Goal: Check status: Check status

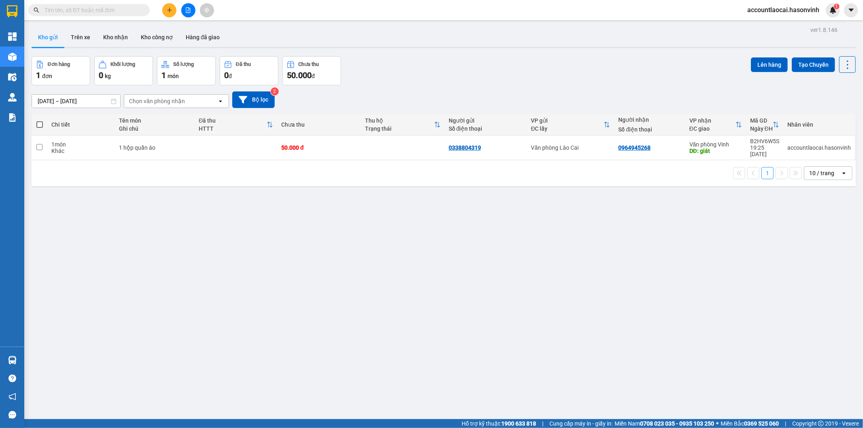
click at [323, 33] on div "Kho gửi Trên xe Kho nhận Kho công nợ Hàng đã giao" at bounding box center [444, 37] width 824 height 21
click at [98, 9] on input "text" at bounding box center [91, 10] width 95 height 9
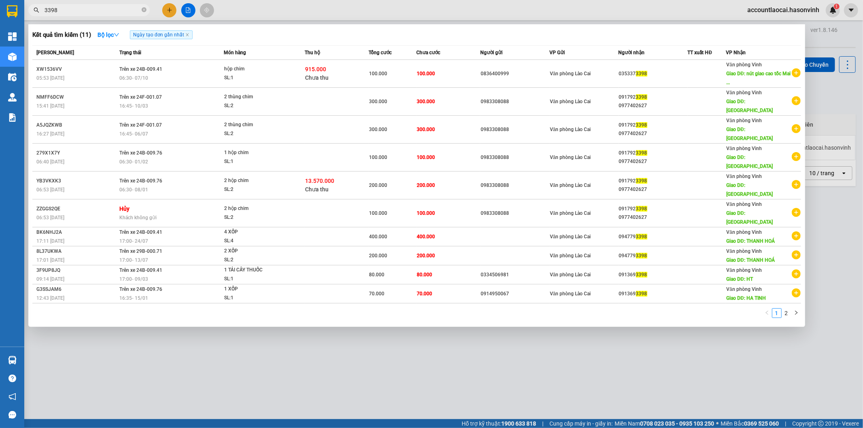
type input "3398"
click at [185, 9] on div at bounding box center [431, 214] width 863 height 428
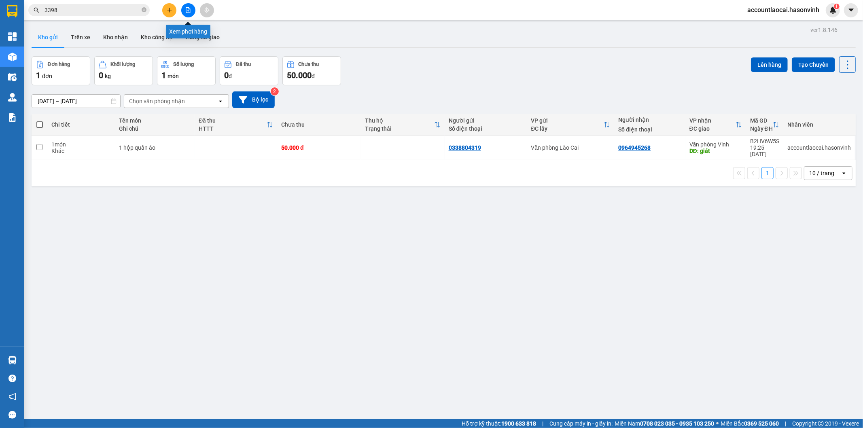
click at [186, 11] on icon "file-add" at bounding box center [188, 10] width 4 height 6
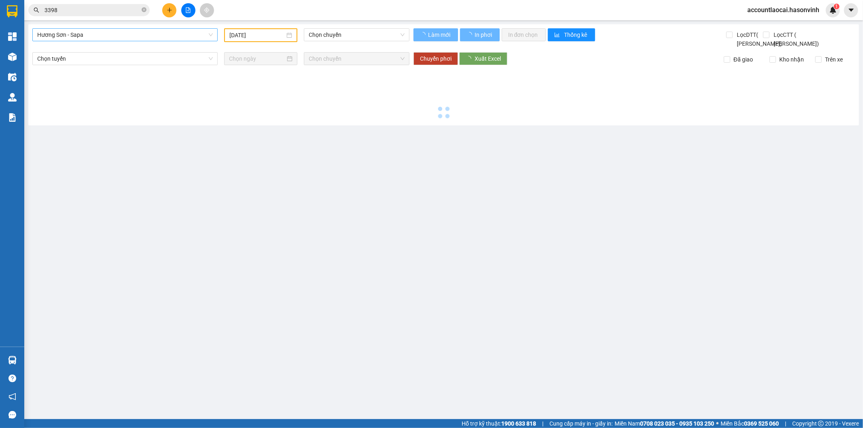
type input "[DATE]"
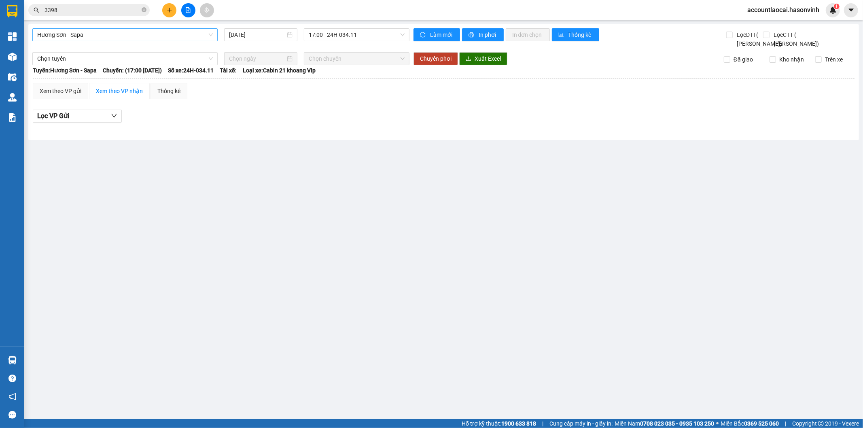
click at [128, 34] on span "Hương Sơn - Sapa" at bounding box center [125, 35] width 176 height 12
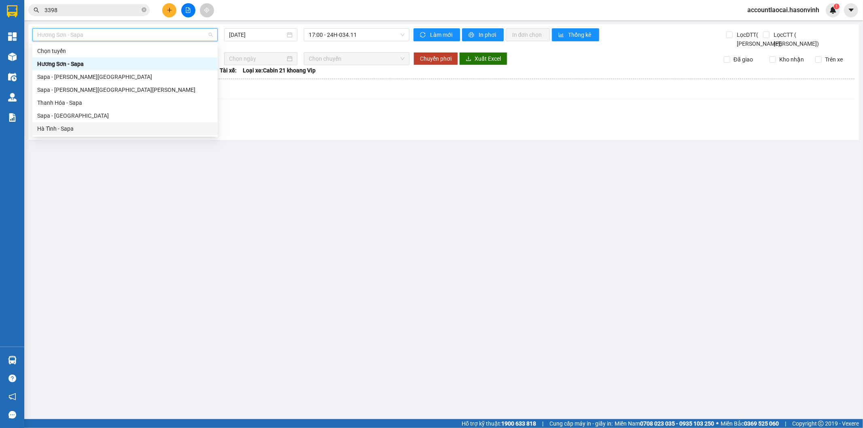
click at [61, 130] on div "Hà Tĩnh - Sapa" at bounding box center [125, 128] width 176 height 9
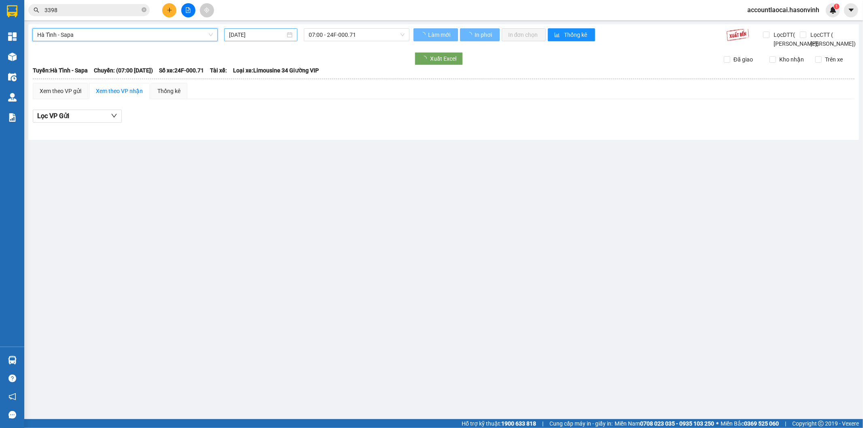
click at [264, 36] on input "[DATE]" at bounding box center [257, 34] width 56 height 9
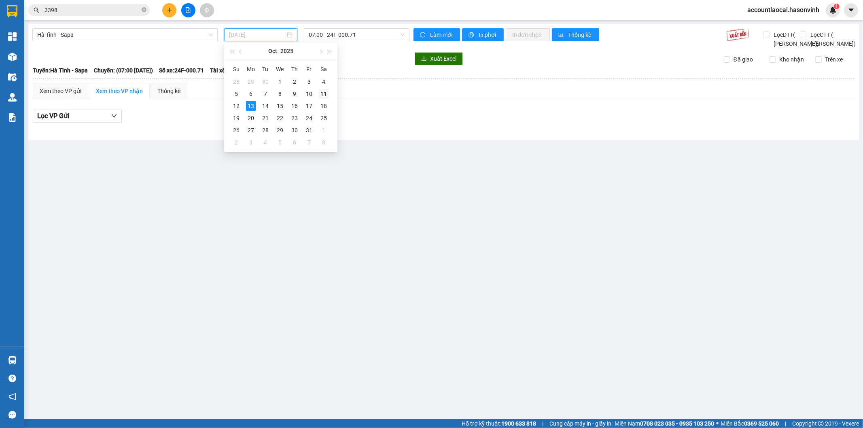
click at [324, 94] on div "11" at bounding box center [324, 94] width 10 height 10
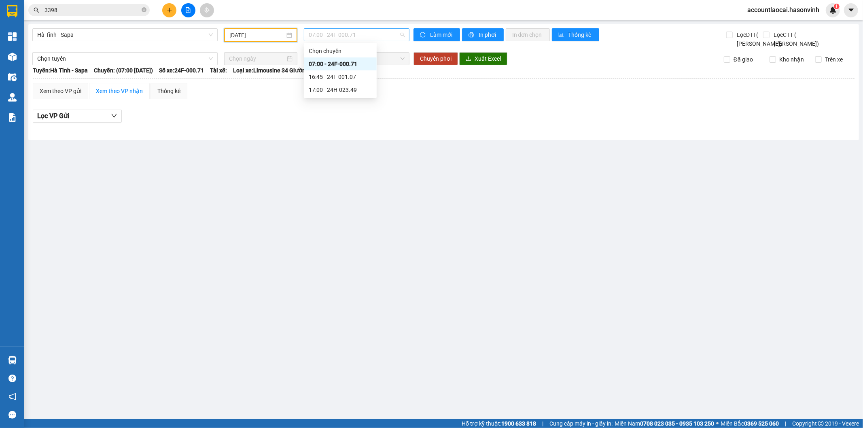
click at [349, 38] on span "07:00 - 24F-000.71" at bounding box center [356, 35] width 95 height 12
click at [350, 86] on div "17:00 - 24H-023.49" at bounding box center [340, 89] width 63 height 9
click at [264, 29] on div "[DATE]" at bounding box center [260, 35] width 73 height 14
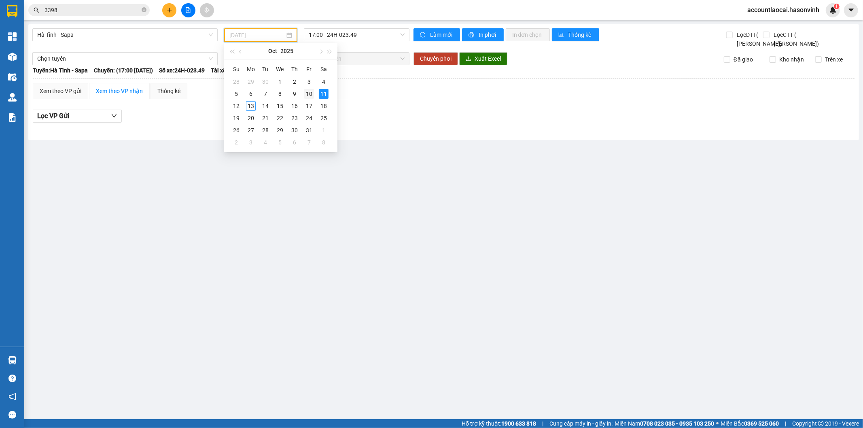
click at [310, 93] on div "10" at bounding box center [309, 94] width 10 height 10
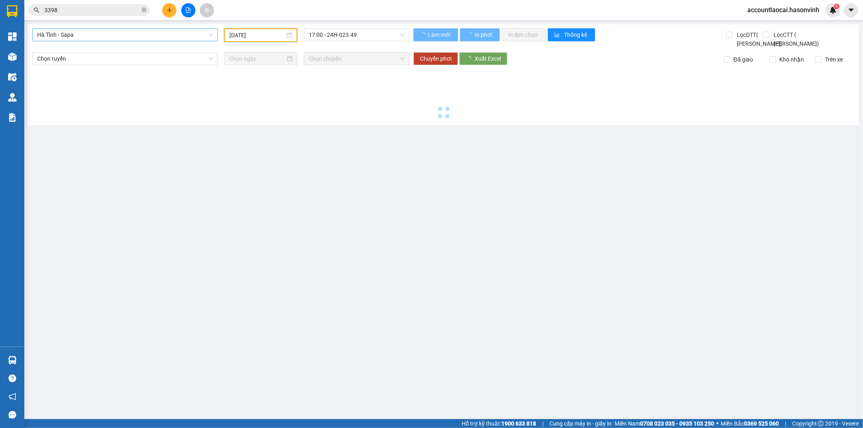
type input "[DATE]"
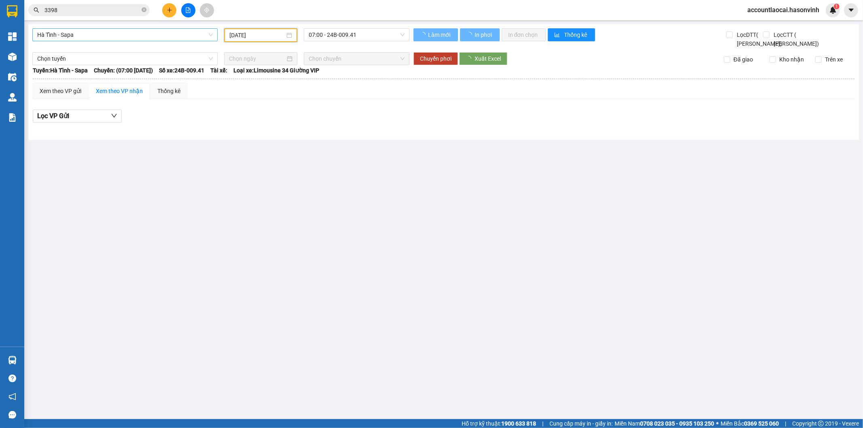
click at [106, 35] on span "Hà Tĩnh - Sapa" at bounding box center [125, 35] width 176 height 12
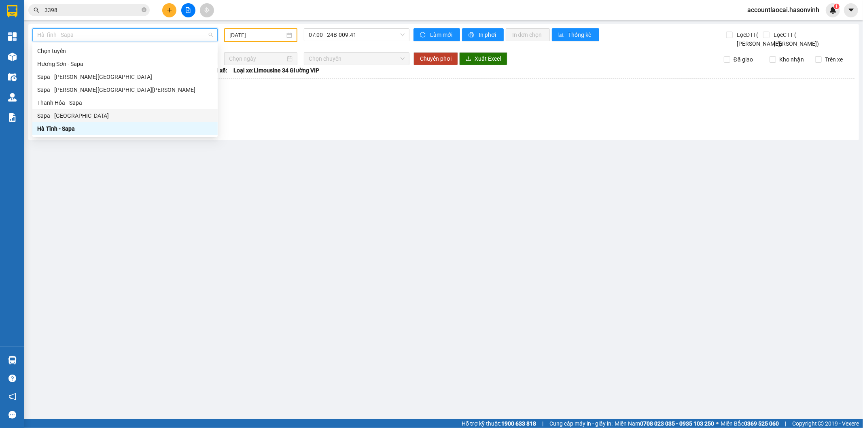
click at [65, 114] on div "Sapa - [GEOGRAPHIC_DATA]" at bounding box center [125, 115] width 176 height 9
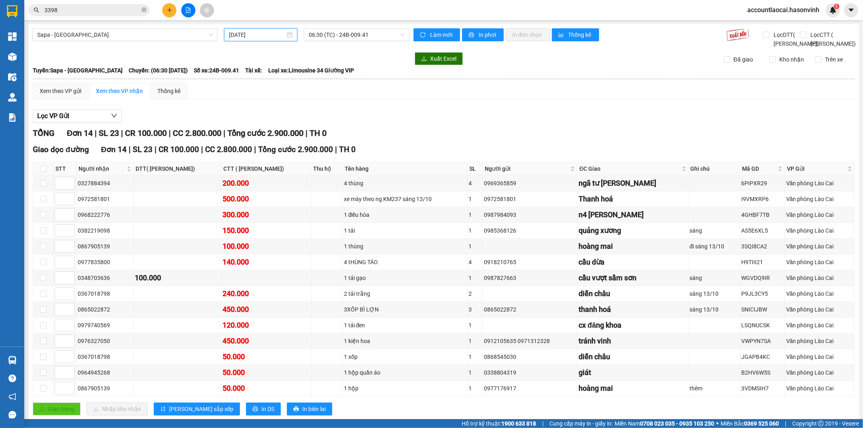
click at [247, 37] on input "[DATE]" at bounding box center [257, 34] width 56 height 9
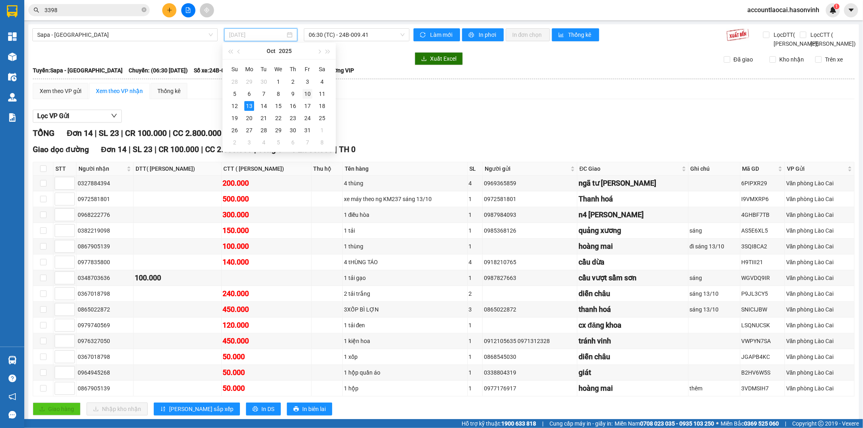
click at [310, 92] on div "10" at bounding box center [307, 94] width 10 height 10
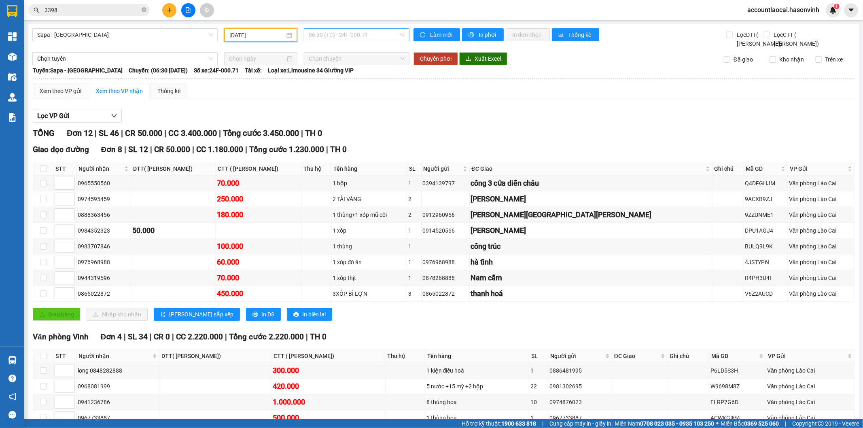
click at [334, 32] on span "06:30 (TC) - 24F-000.71" at bounding box center [356, 35] width 95 height 12
click at [337, 88] on div "17:00 (TC) - 24H-023.49" at bounding box center [338, 89] width 63 height 9
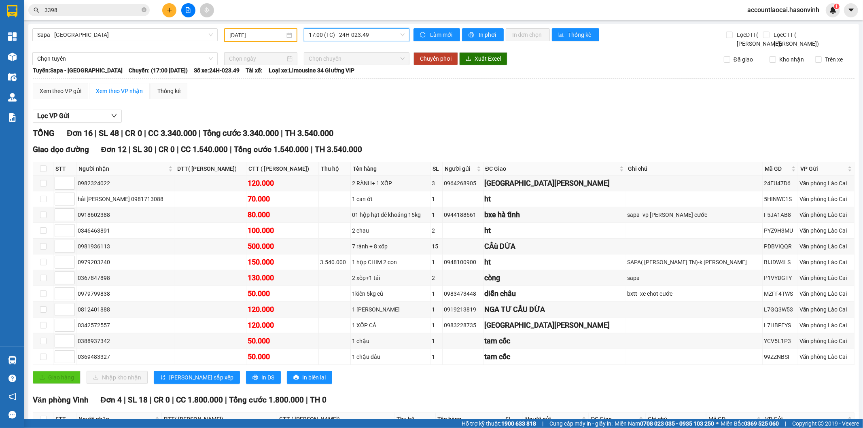
click at [267, 36] on input "[DATE]" at bounding box center [256, 35] width 55 height 9
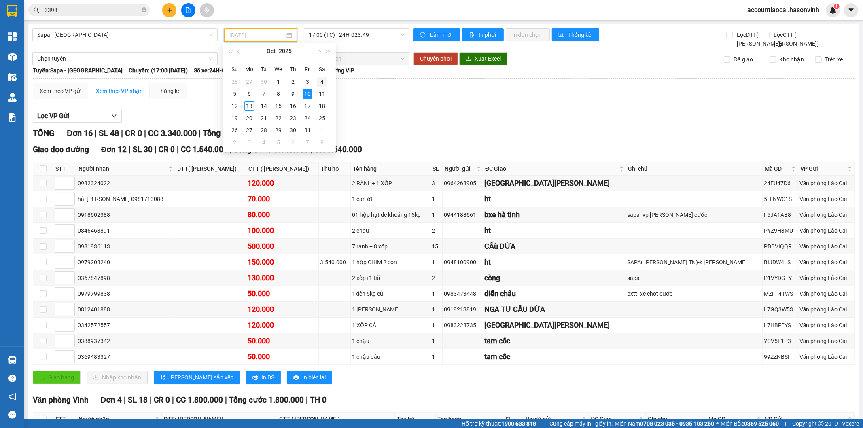
click at [318, 78] on div "4" at bounding box center [322, 82] width 10 height 10
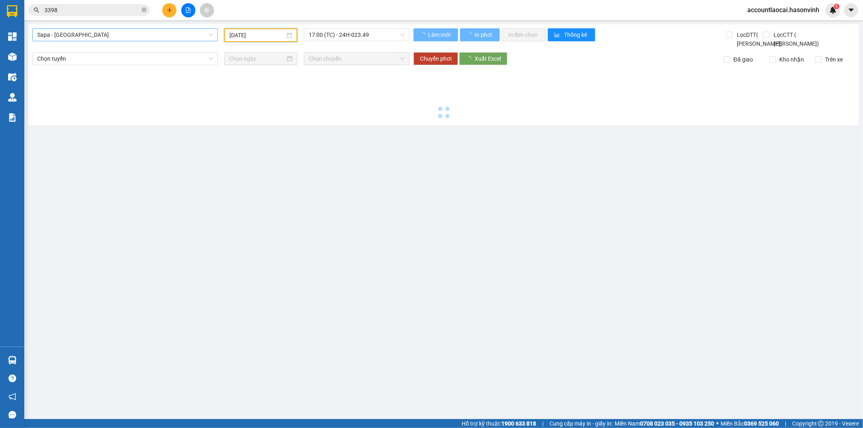
type input "[DATE]"
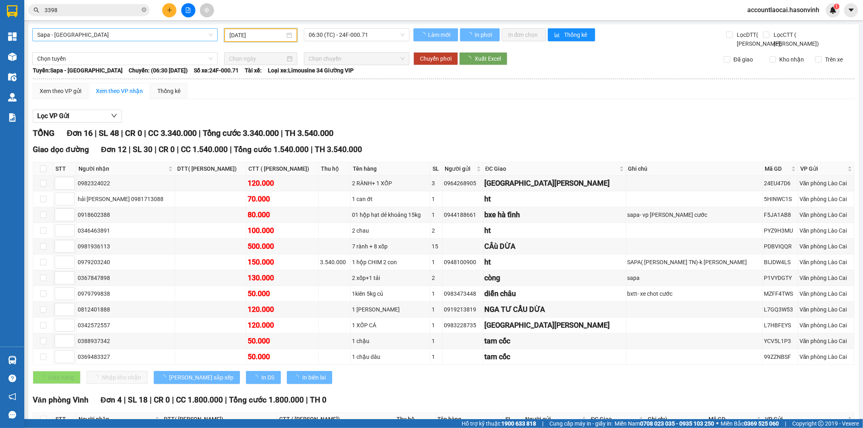
click at [99, 31] on span "Sapa - [GEOGRAPHIC_DATA]" at bounding box center [125, 35] width 176 height 12
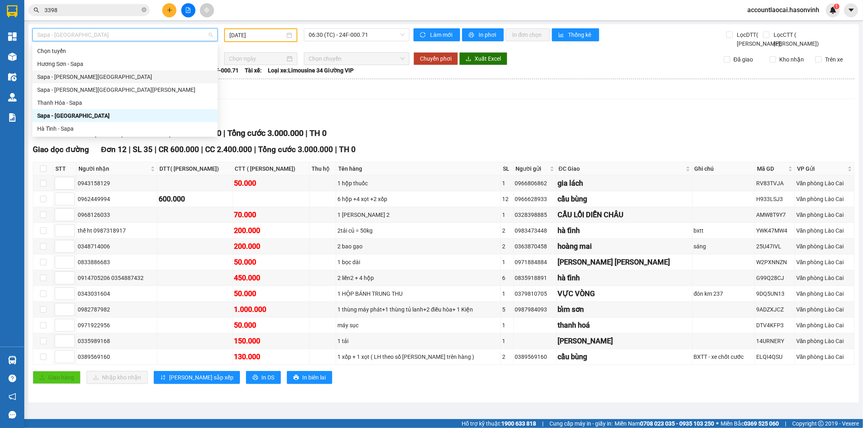
click at [74, 78] on div "Sapa - [PERSON_NAME][GEOGRAPHIC_DATA]" at bounding box center [125, 76] width 176 height 9
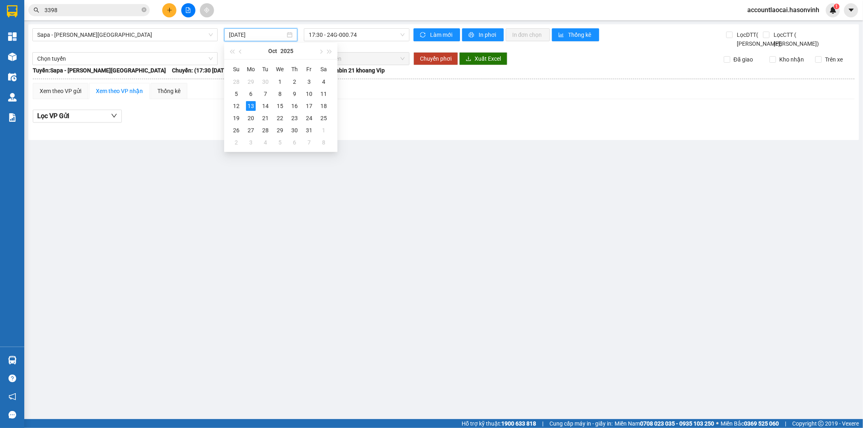
click at [267, 33] on input "[DATE]" at bounding box center [257, 34] width 56 height 9
click at [325, 82] on div "4" at bounding box center [324, 82] width 10 height 10
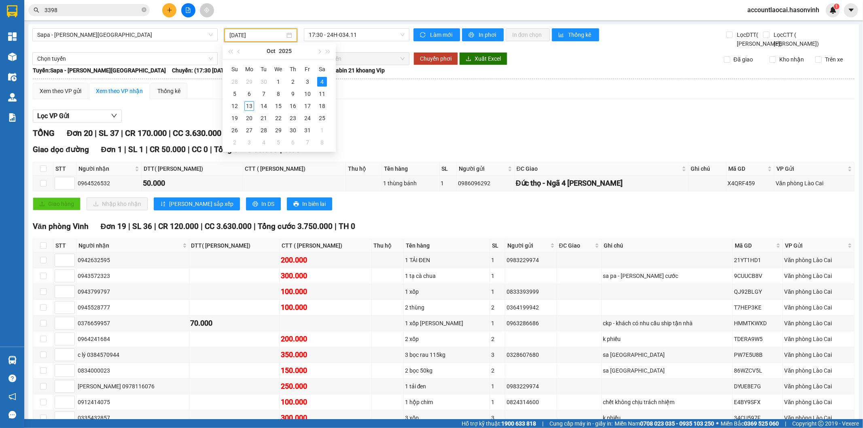
click at [265, 34] on input "[DATE]" at bounding box center [256, 35] width 55 height 9
click at [266, 32] on input "[DATE]" at bounding box center [256, 35] width 55 height 9
click at [307, 92] on div "10" at bounding box center [307, 94] width 10 height 10
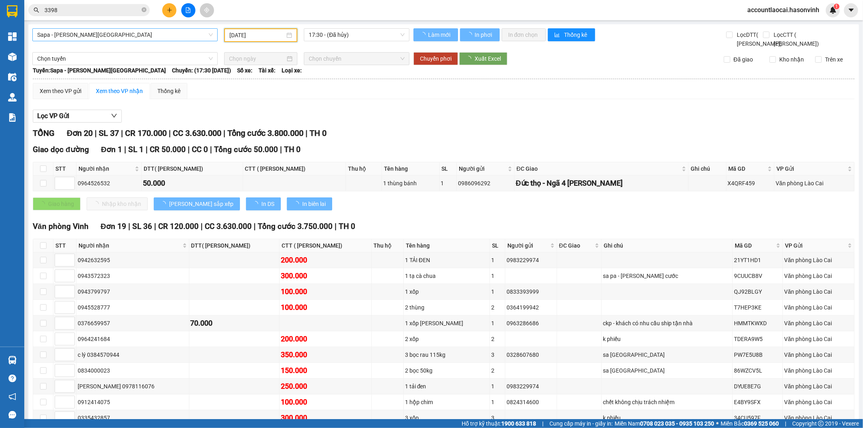
type input "[DATE]"
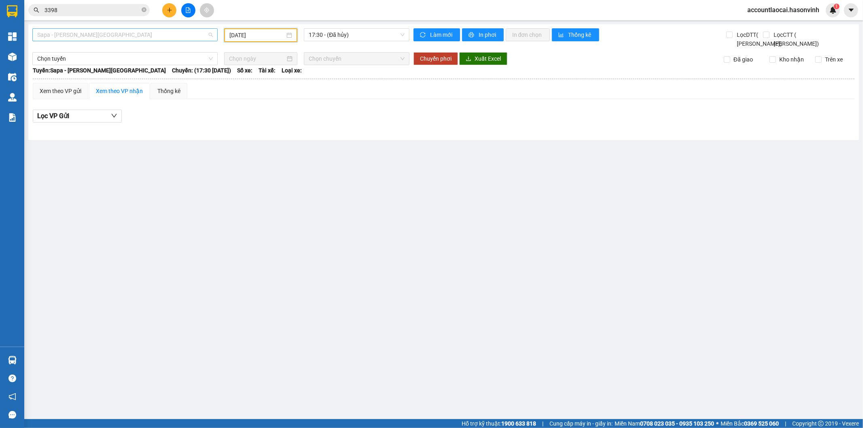
click at [155, 34] on span "Sapa - [PERSON_NAME][GEOGRAPHIC_DATA]" at bounding box center [125, 35] width 176 height 12
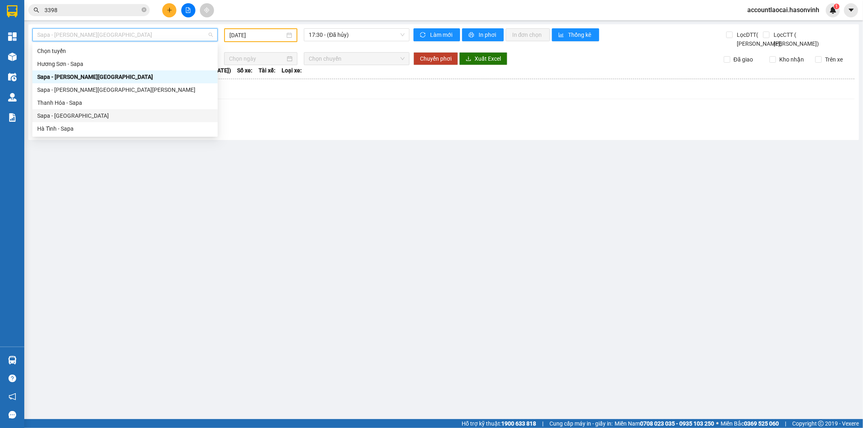
click at [63, 116] on div "Sapa - [GEOGRAPHIC_DATA]" at bounding box center [125, 115] width 176 height 9
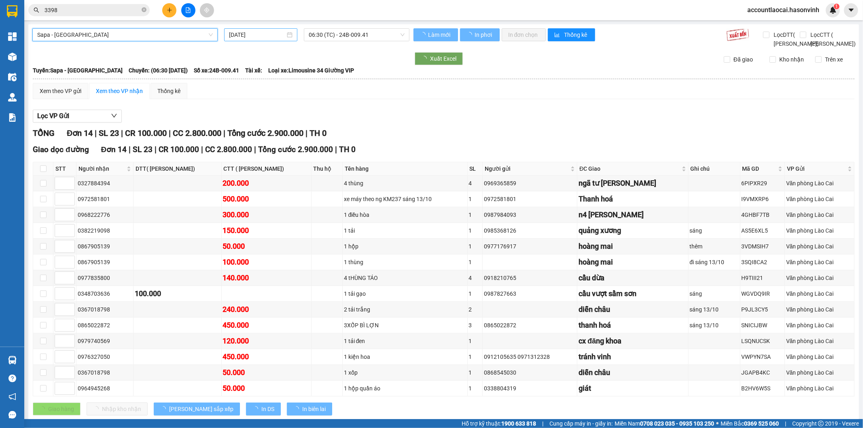
click at [268, 34] on input "[DATE]" at bounding box center [257, 34] width 56 height 9
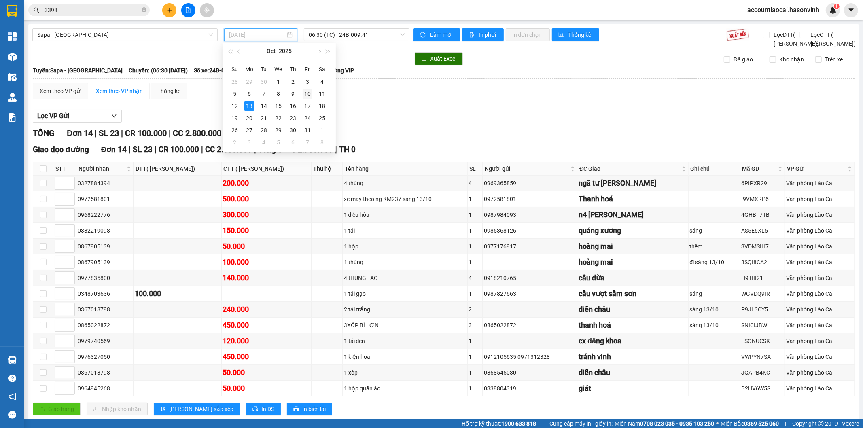
click at [306, 95] on div "10" at bounding box center [307, 94] width 10 height 10
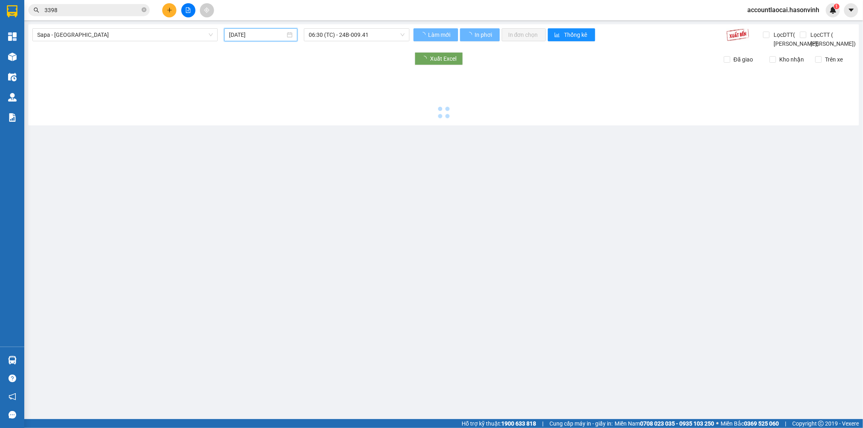
type input "[DATE]"
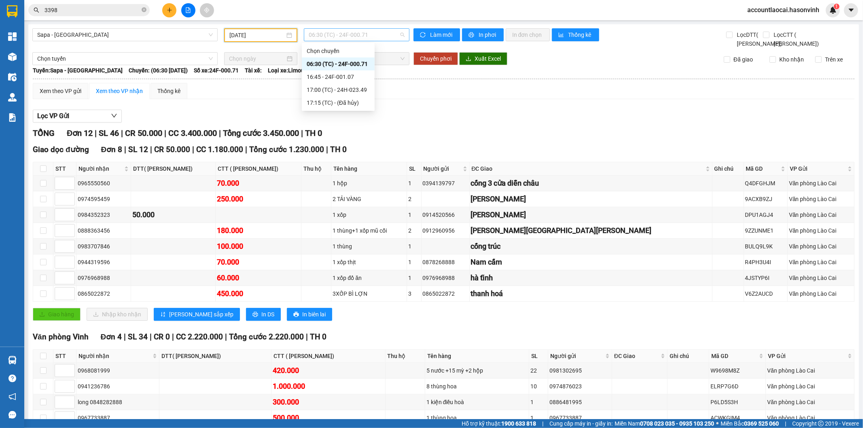
click at [349, 34] on span "06:30 (TC) - 24F-000.71" at bounding box center [356, 35] width 95 height 12
click at [341, 78] on div "16:45 - 24F-001.07" at bounding box center [338, 76] width 63 height 9
